Goal: Task Accomplishment & Management: Manage account settings

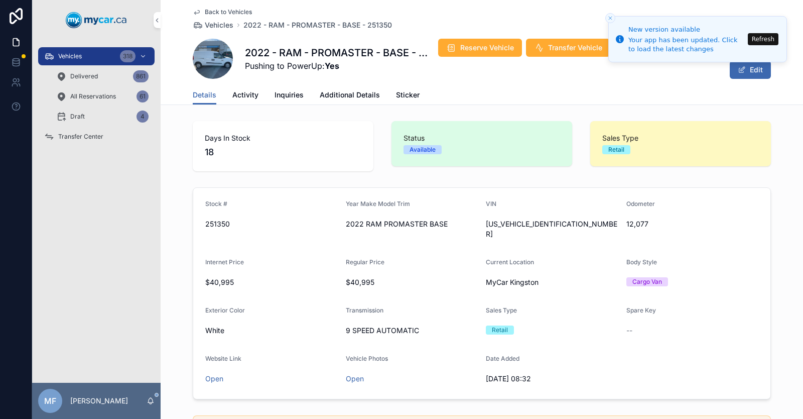
click at [764, 39] on button "Refresh" at bounding box center [763, 39] width 31 height 12
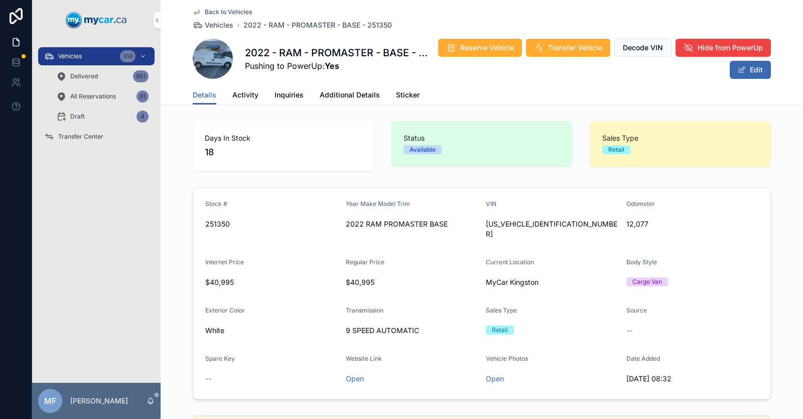
click at [193, 9] on icon "scrollable content" at bounding box center [197, 12] width 8 height 8
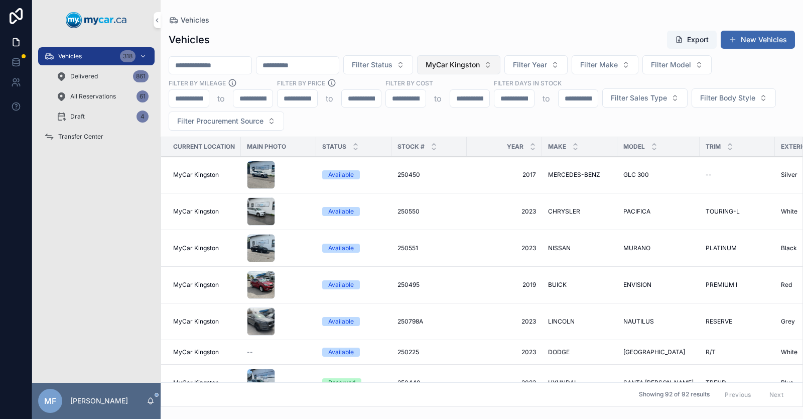
click at [480, 65] on span "MyCar Kingston" at bounding box center [453, 65] width 54 height 10
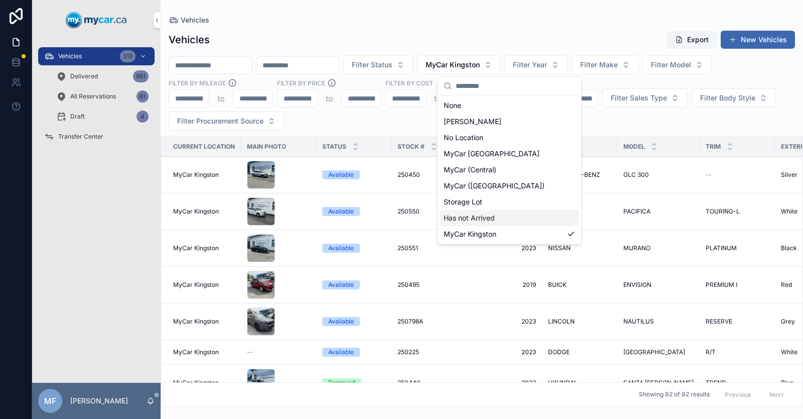
click at [489, 219] on span "Has not Arrived" at bounding box center [469, 218] width 51 height 10
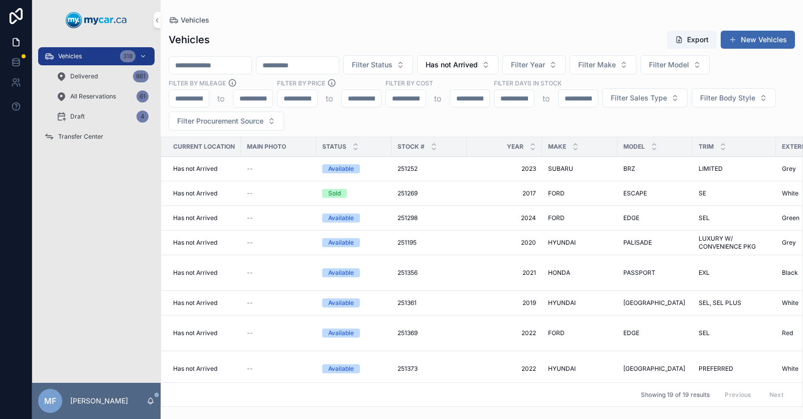
scroll to position [213, 0]
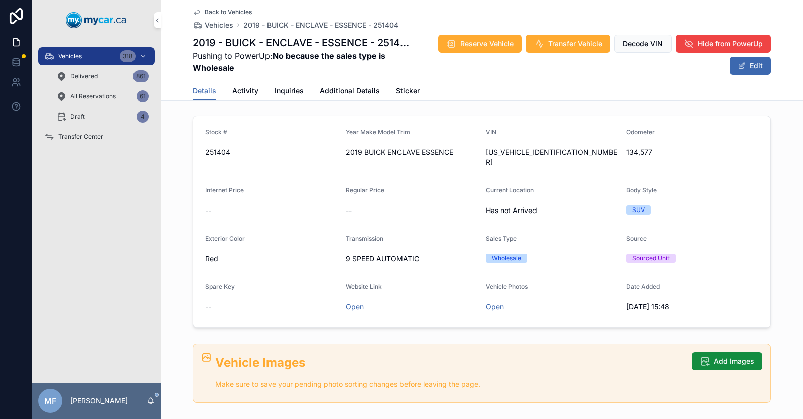
scroll to position [50, 0]
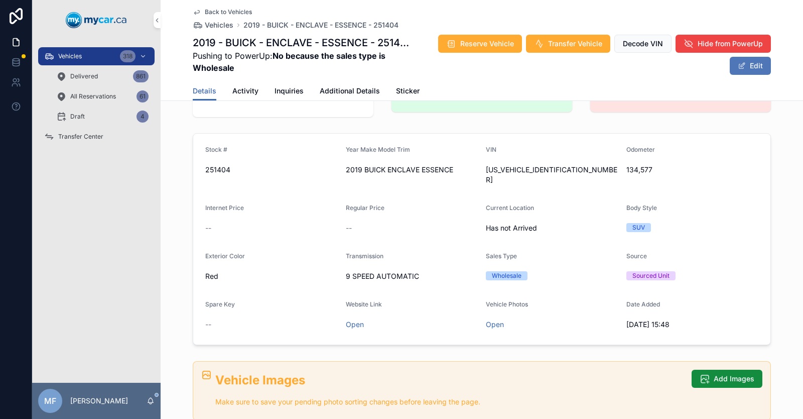
click at [752, 66] on button "Edit" at bounding box center [750, 66] width 41 height 18
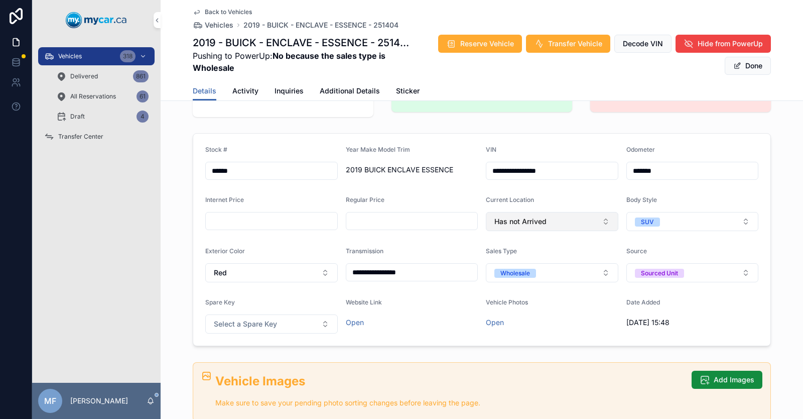
click at [516, 221] on span "Has not Arrived" at bounding box center [521, 221] width 52 height 10
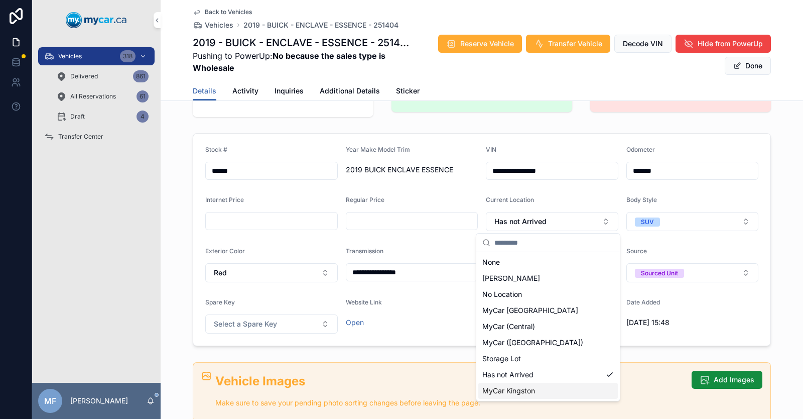
drag, startPoint x: 522, startPoint y: 392, endPoint x: 540, endPoint y: 386, distance: 19.2
click at [523, 392] on span "MyCar Kingston" at bounding box center [508, 391] width 53 height 10
